Goal: Task Accomplishment & Management: Manage account settings

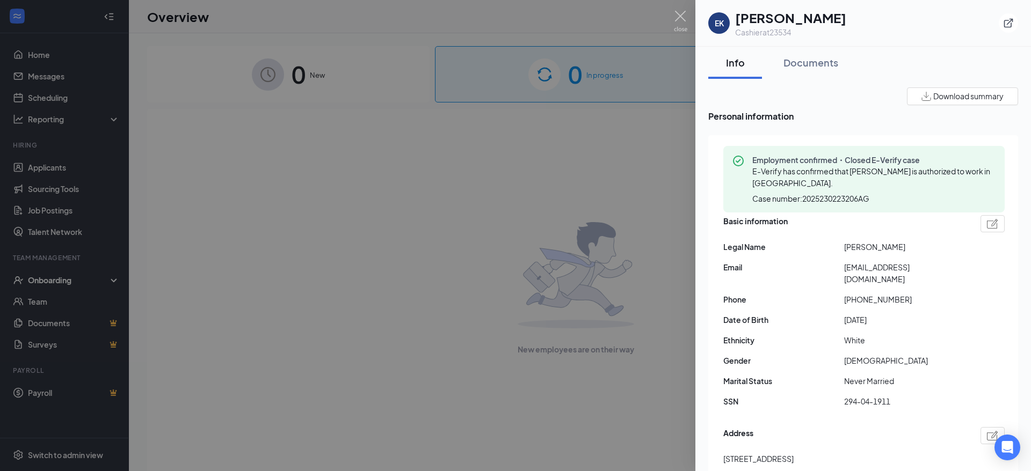
click at [679, 4] on div at bounding box center [515, 235] width 1031 height 471
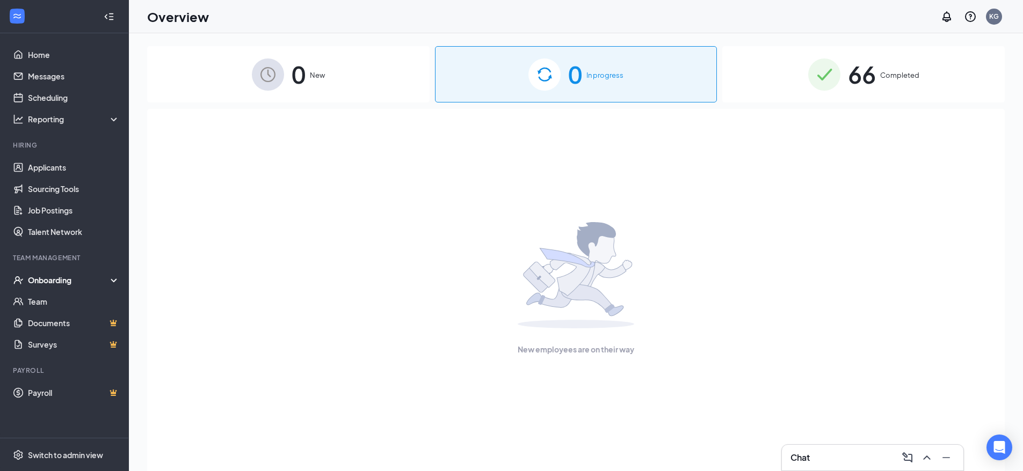
click at [675, 12] on div "Overview KG" at bounding box center [576, 16] width 894 height 33
click at [899, 72] on span "Completed" at bounding box center [899, 75] width 39 height 11
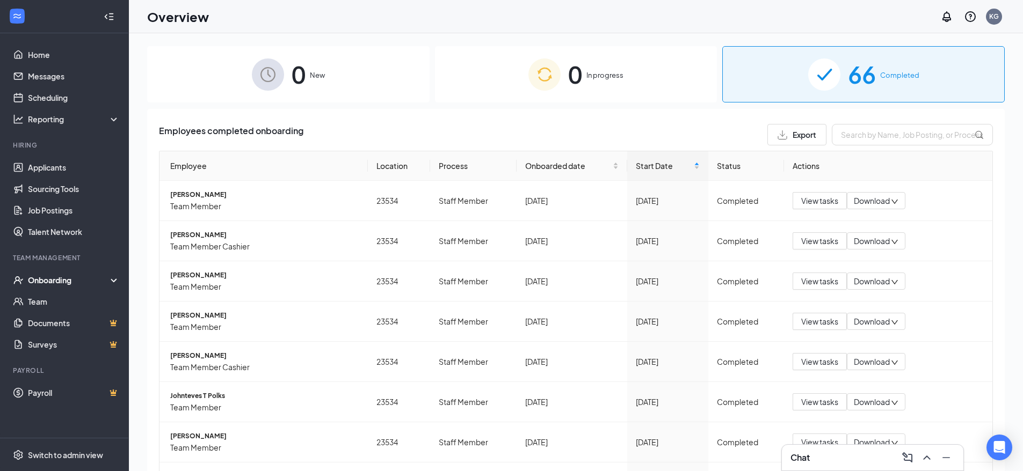
click at [37, 157] on ul "Applicants Sourcing Tools Job Postings Talent Network" at bounding box center [64, 200] width 128 height 86
click at [44, 164] on link "Applicants" at bounding box center [74, 167] width 92 height 21
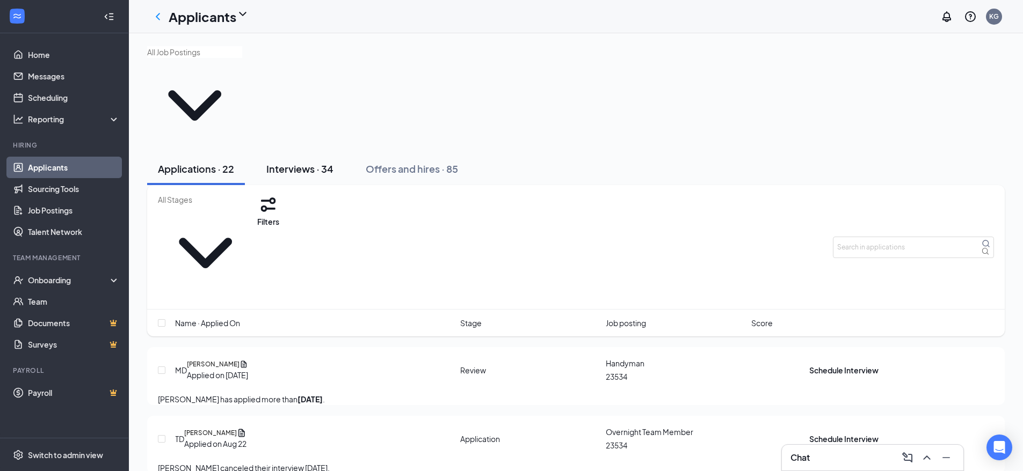
click at [304, 162] on div "Interviews · 34" at bounding box center [299, 168] width 67 height 13
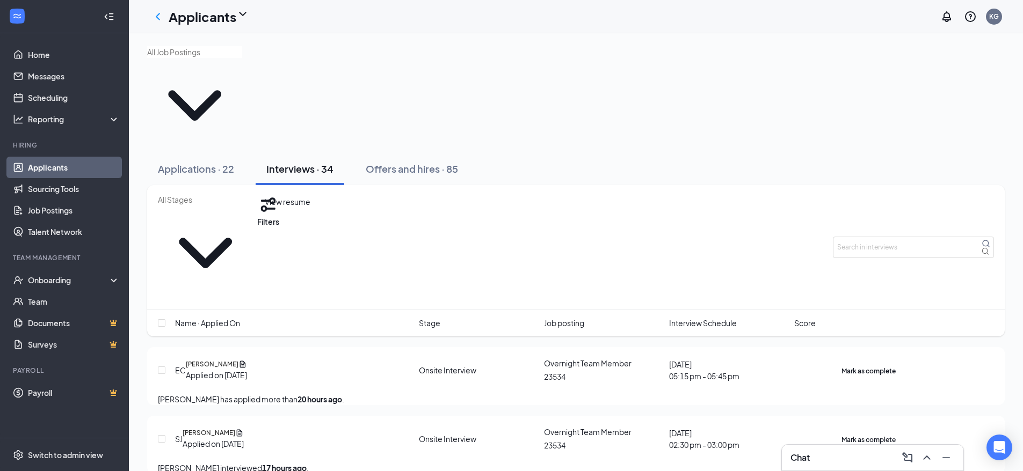
click at [247, 360] on icon "Document" at bounding box center [242, 365] width 9 height 10
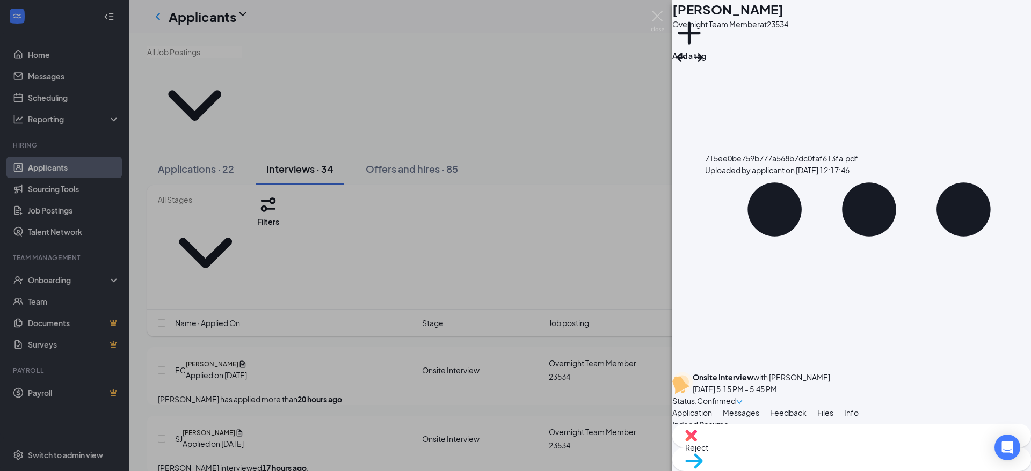
click at [660, 14] on img at bounding box center [657, 21] width 13 height 21
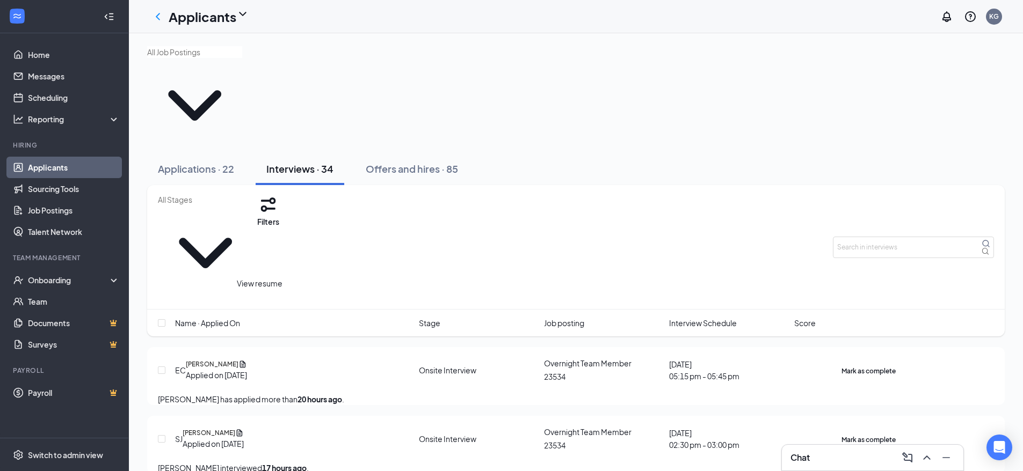
click at [244, 428] on icon "Document" at bounding box center [239, 433] width 9 height 10
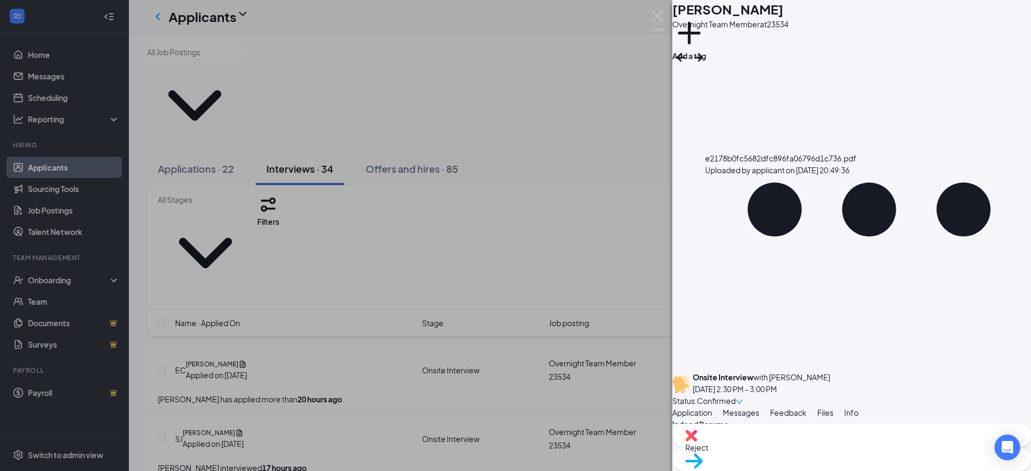
click at [656, 14] on img at bounding box center [657, 21] width 13 height 21
